Goal: Use online tool/utility: Utilize a website feature to perform a specific function

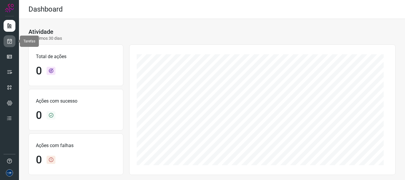
click at [10, 42] on icon at bounding box center [10, 41] width 6 height 6
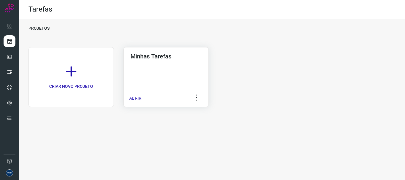
click at [137, 100] on p "ABRIR" at bounding box center [135, 98] width 12 height 6
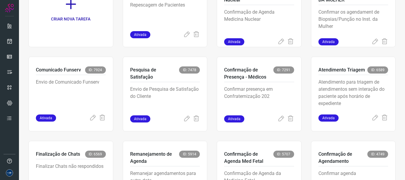
scroll to position [30, 0]
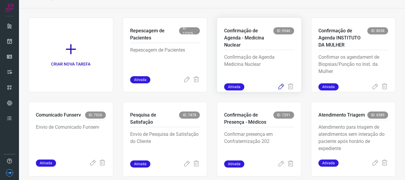
click at [279, 86] on icon at bounding box center [281, 86] width 7 height 7
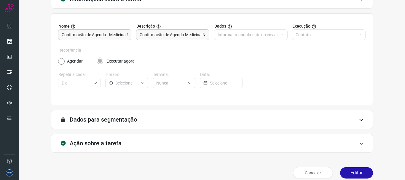
scroll to position [52, 0]
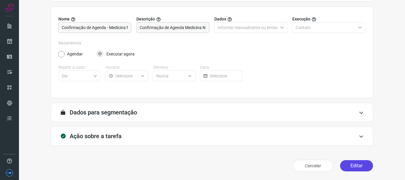
click at [354, 165] on button "Editar" at bounding box center [356, 165] width 33 height 11
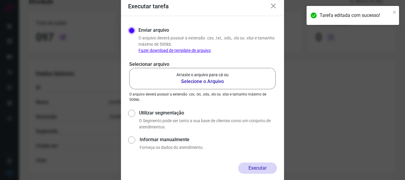
click at [205, 82] on b "Selecione o Arquivo" at bounding box center [203, 81] width 52 height 7
click at [0, 0] on input "Arraste o arquivo para cá ou Selecione o Arquivo" at bounding box center [0, 0] width 0 height 0
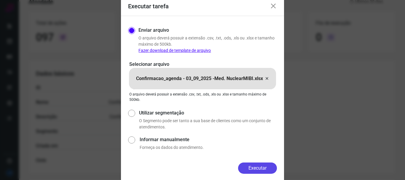
click at [256, 165] on button "Executar" at bounding box center [257, 168] width 39 height 11
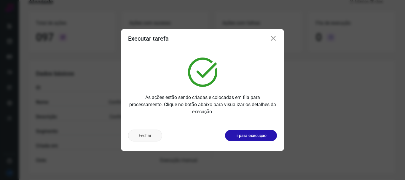
click at [153, 140] on button "Fechar" at bounding box center [145, 136] width 34 height 12
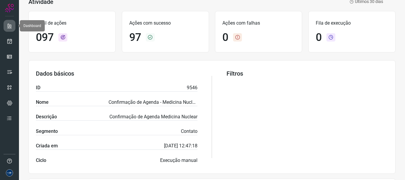
click at [10, 29] on link at bounding box center [10, 26] width 12 height 12
